Goal: Navigation & Orientation: Find specific page/section

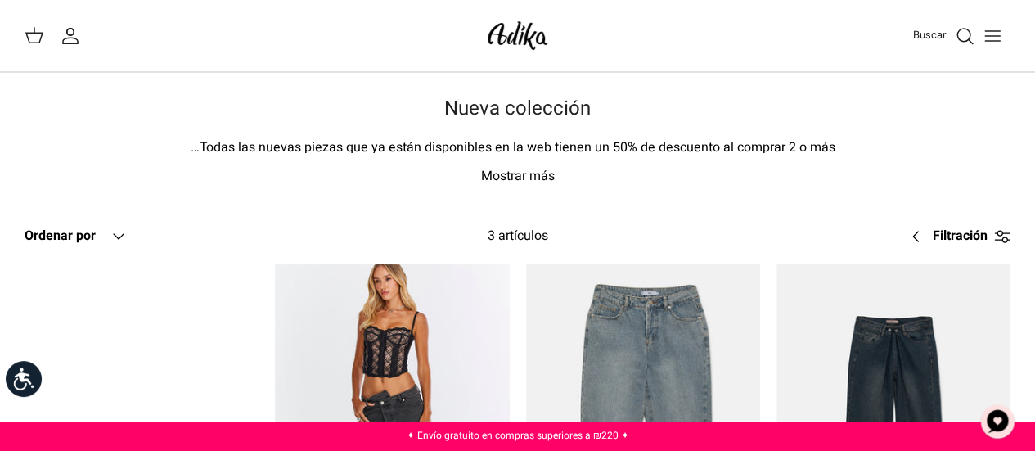
click at [512, 40] on img at bounding box center [518, 35] width 70 height 38
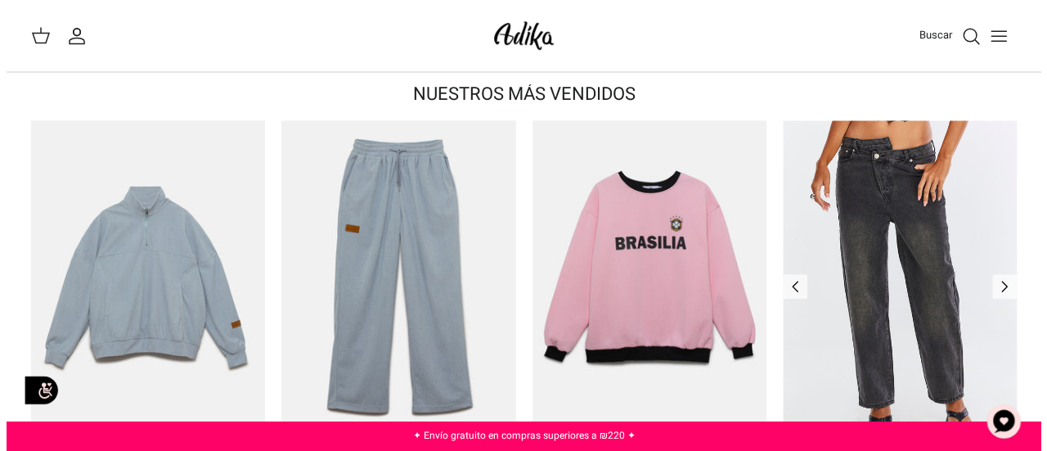
scroll to position [308, 0]
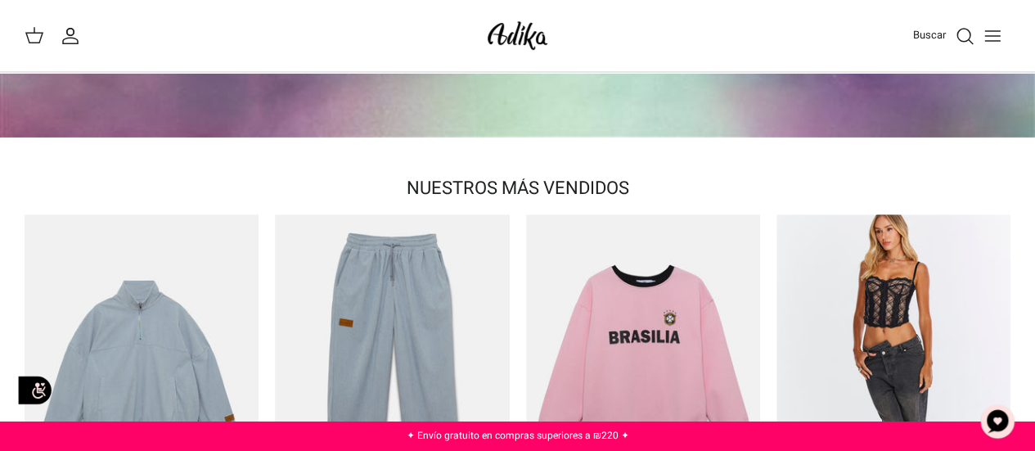
click at [998, 36] on icon "Alternar menú" at bounding box center [992, 36] width 20 height 20
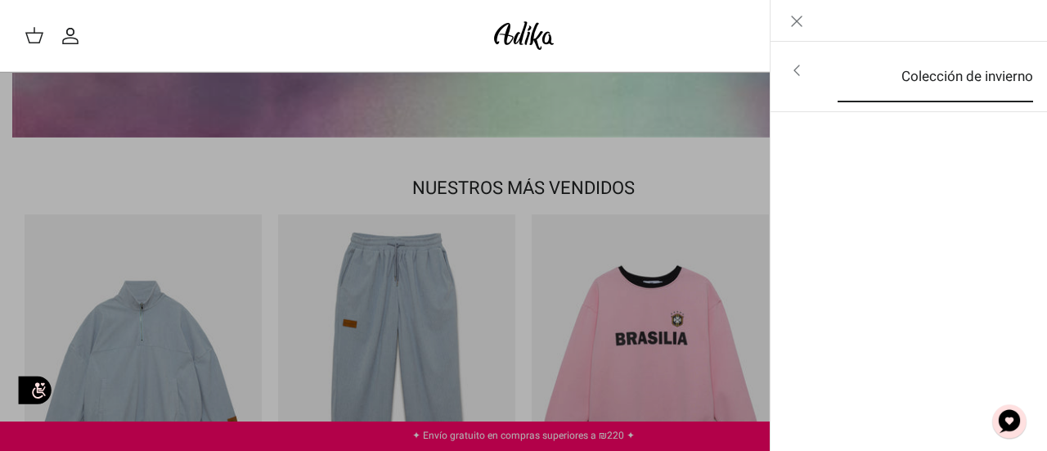
click at [907, 52] on link "Colección de invierno" at bounding box center [935, 77] width 225 height 51
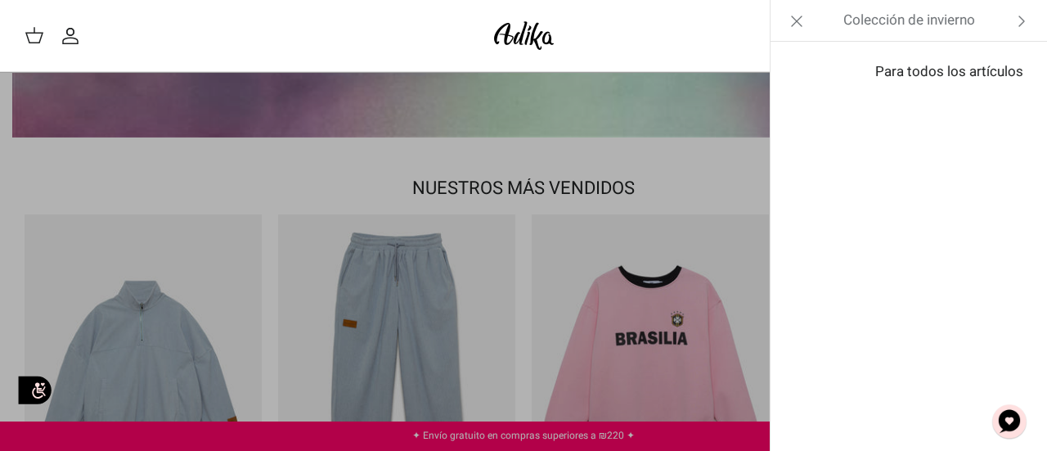
drag, startPoint x: 907, startPoint y: 52, endPoint x: 964, endPoint y: 81, distance: 63.7
click at [964, 81] on font "Para todos los artículos" at bounding box center [949, 71] width 148 height 20
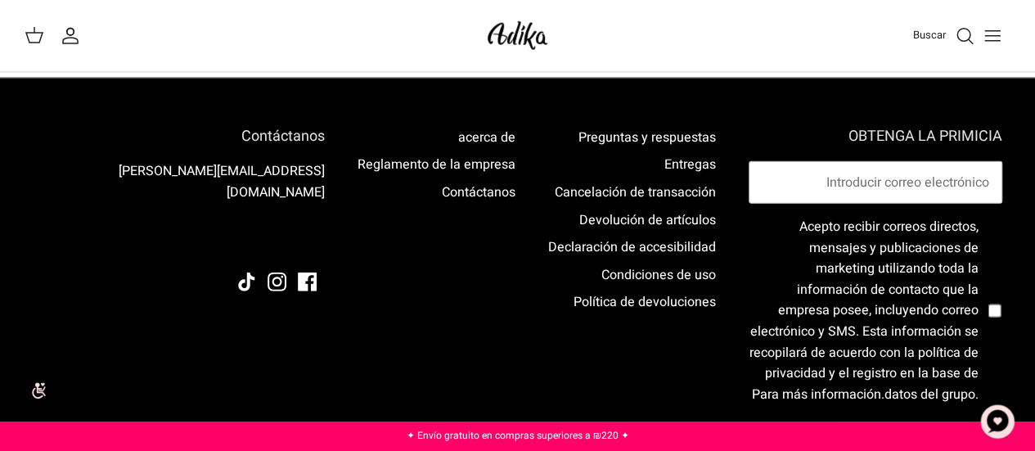
scroll to position [2141, 0]
